Goal: Task Accomplishment & Management: Manage account settings

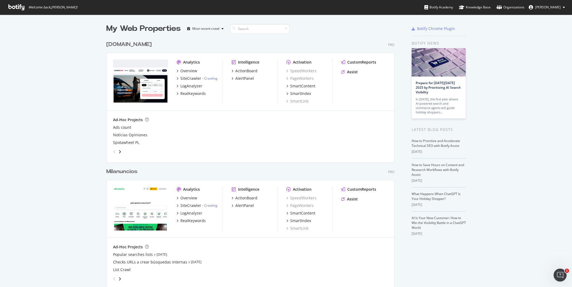
click at [536, 7] on link at bounding box center [532, 7] width 6 height 4
click at [541, 41] on span "Log Out" at bounding box center [543, 42] width 12 height 5
